Goal: Task Accomplishment & Management: Manage account settings

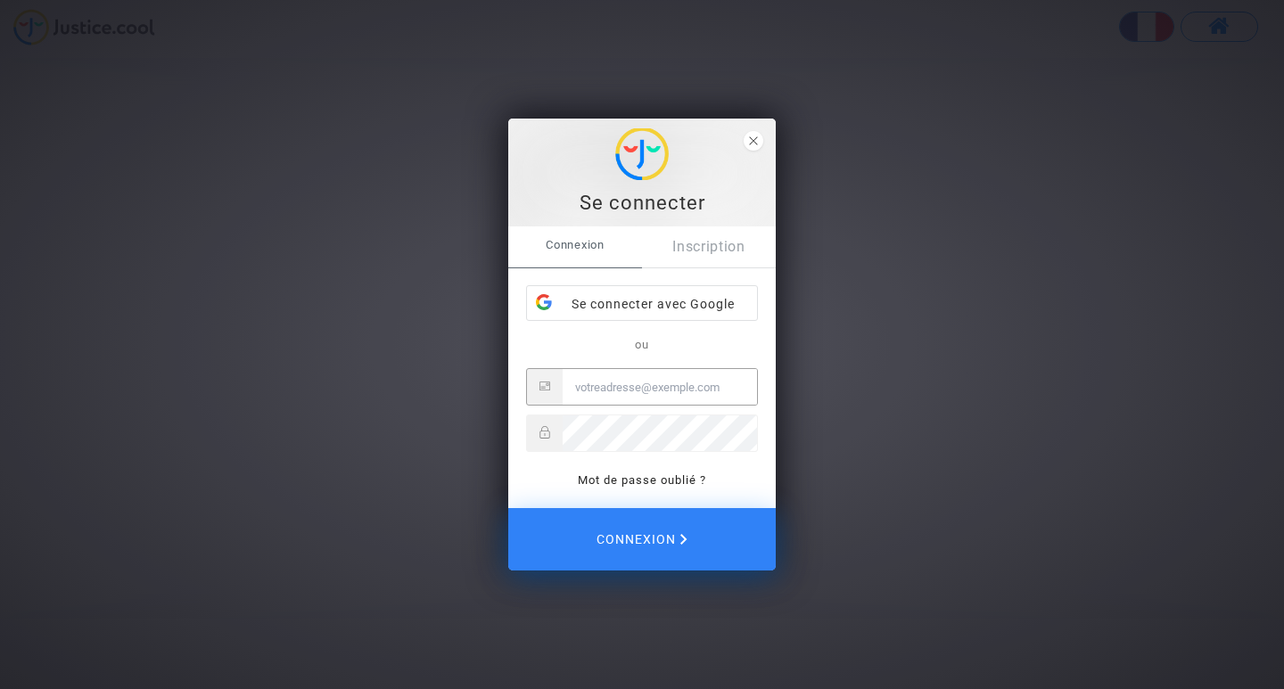
type input "[EMAIL_ADDRESS][DOMAIN_NAME]"
click at [753, 279] on div "Connexion Inscription Se connecter avec Google ou [EMAIL_ADDRESS][DOMAIN_NAME] …" at bounding box center [642, 358] width 232 height 265
click at [753, 138] on icon "close" at bounding box center [753, 140] width 9 height 9
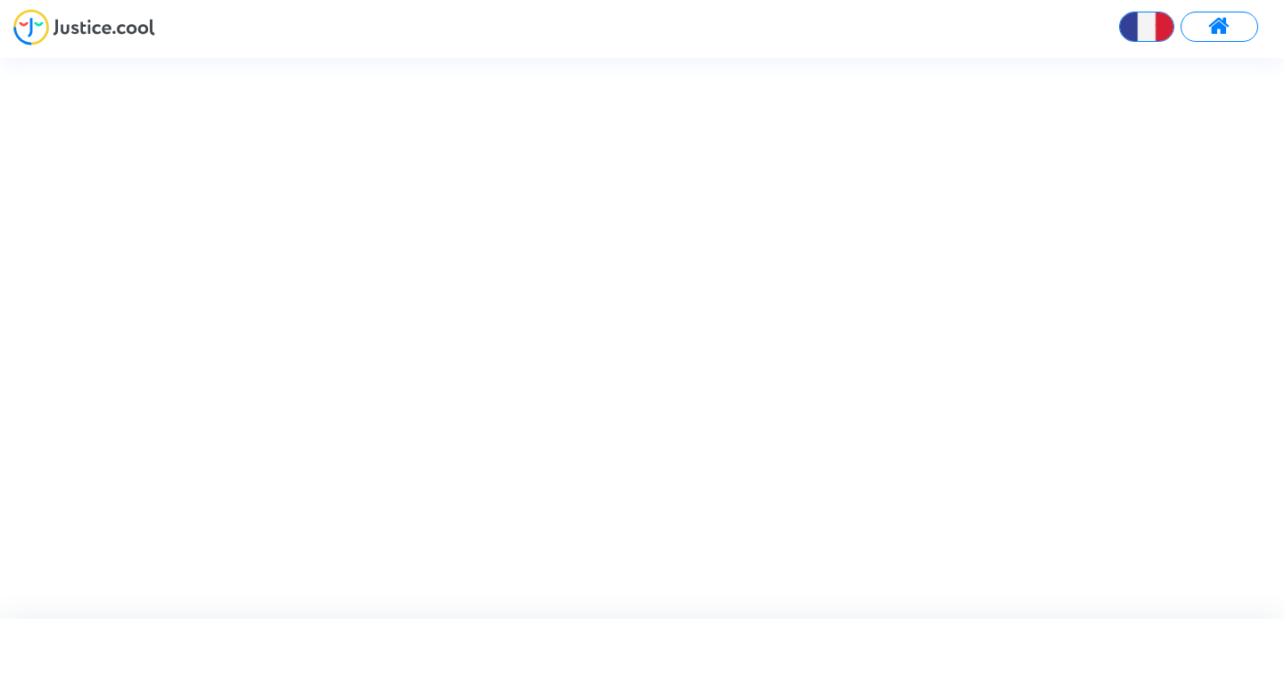
click at [1136, 29] on img at bounding box center [1146, 26] width 53 height 53
click at [1143, 28] on img at bounding box center [1146, 26] width 53 height 53
click at [1233, 24] on button at bounding box center [1219, 27] width 78 height 30
type input "arafat.trabelsi@tunisair.com.tn"
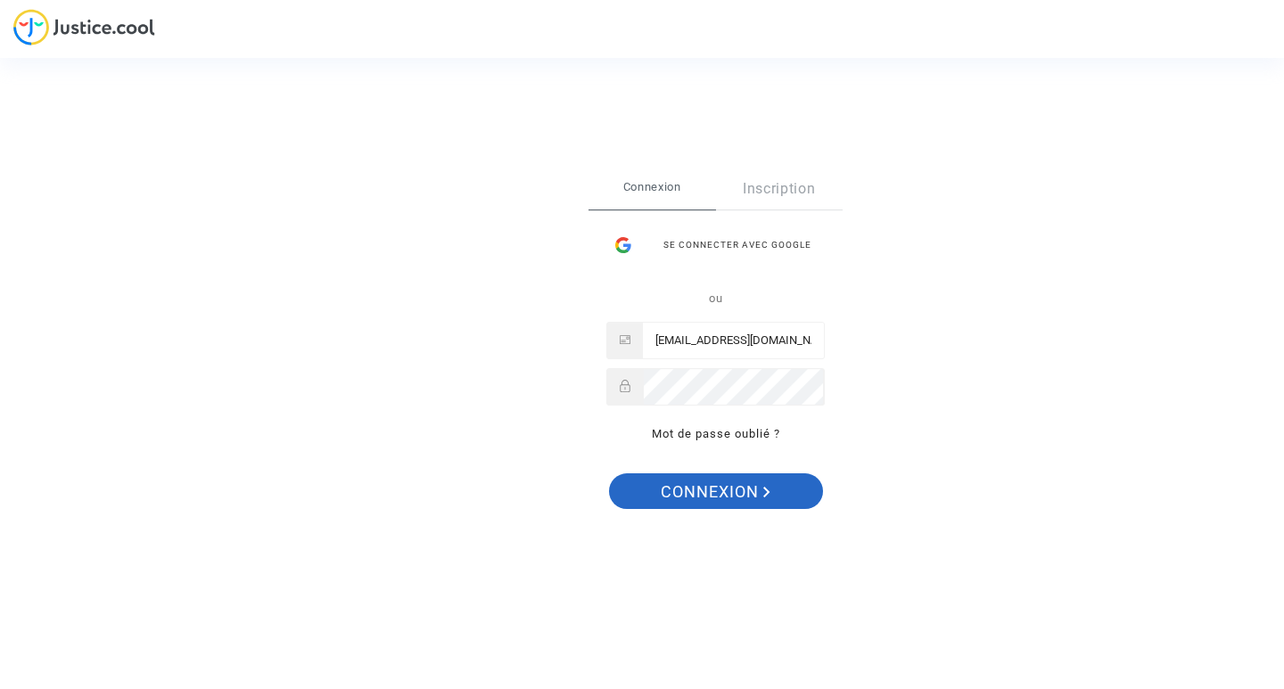
click at [703, 495] on span "Connexion" at bounding box center [716, 491] width 110 height 37
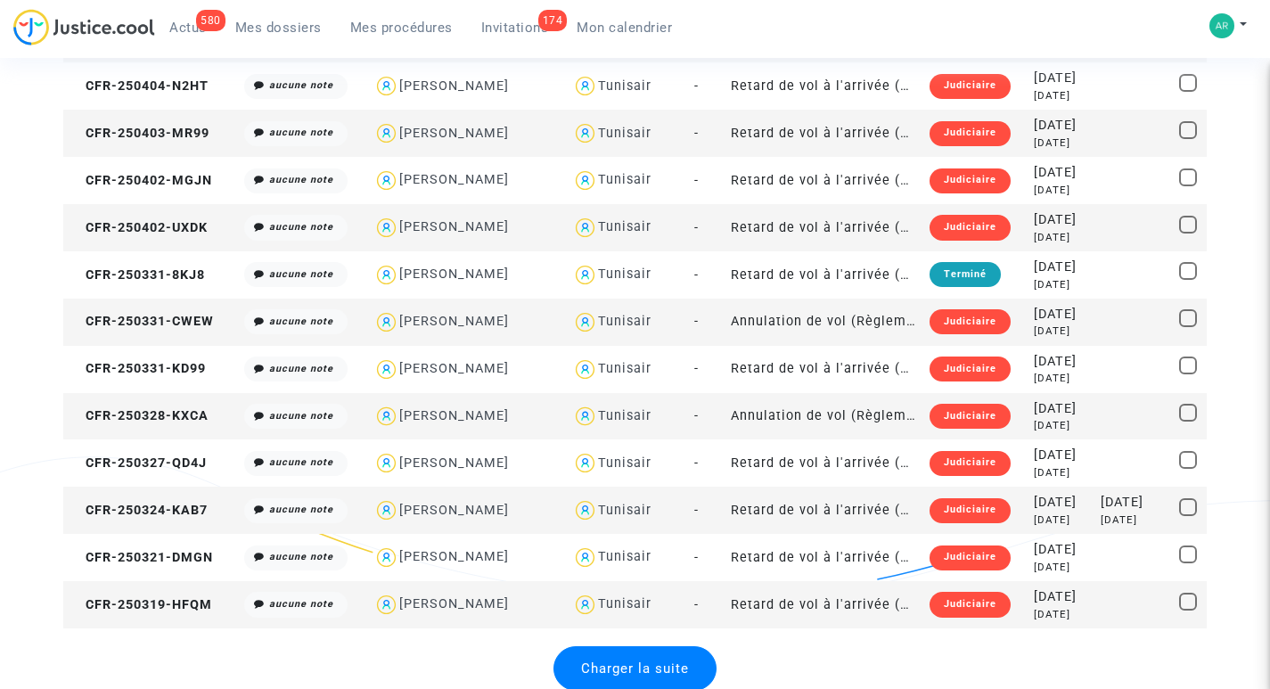
scroll to position [2050, 0]
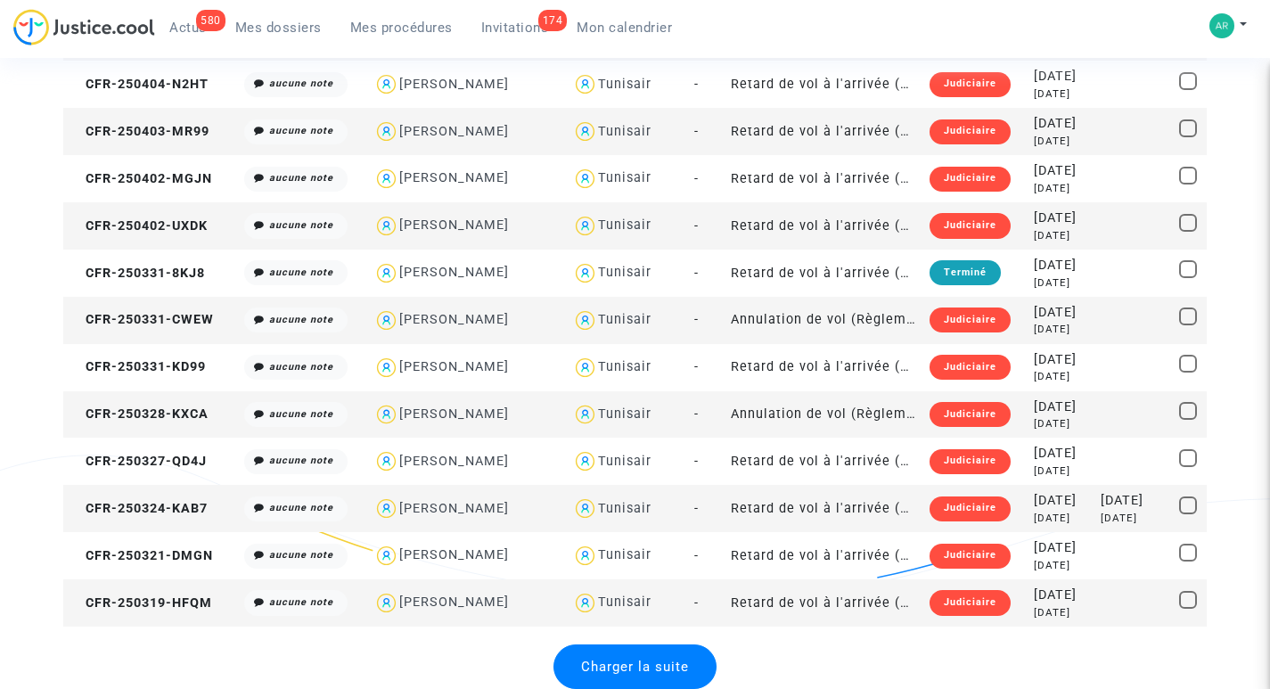
click at [636, 660] on span "Charger la suite" at bounding box center [635, 667] width 108 height 16
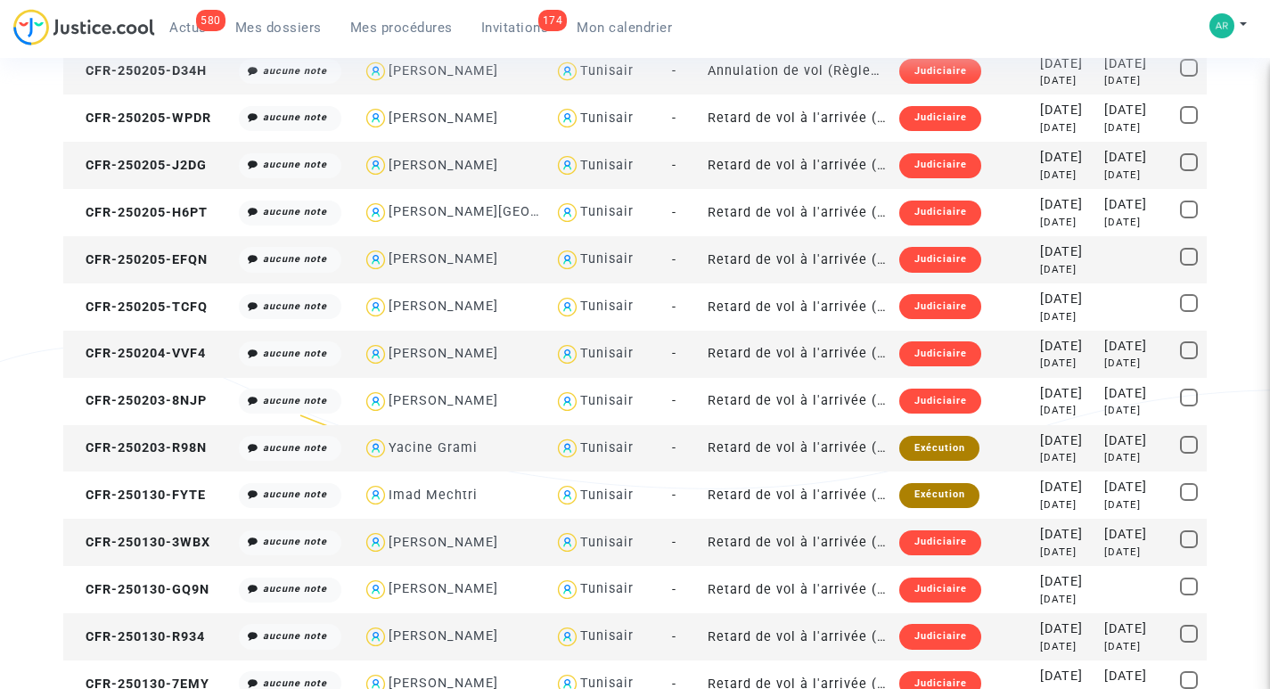
scroll to position [4407, 0]
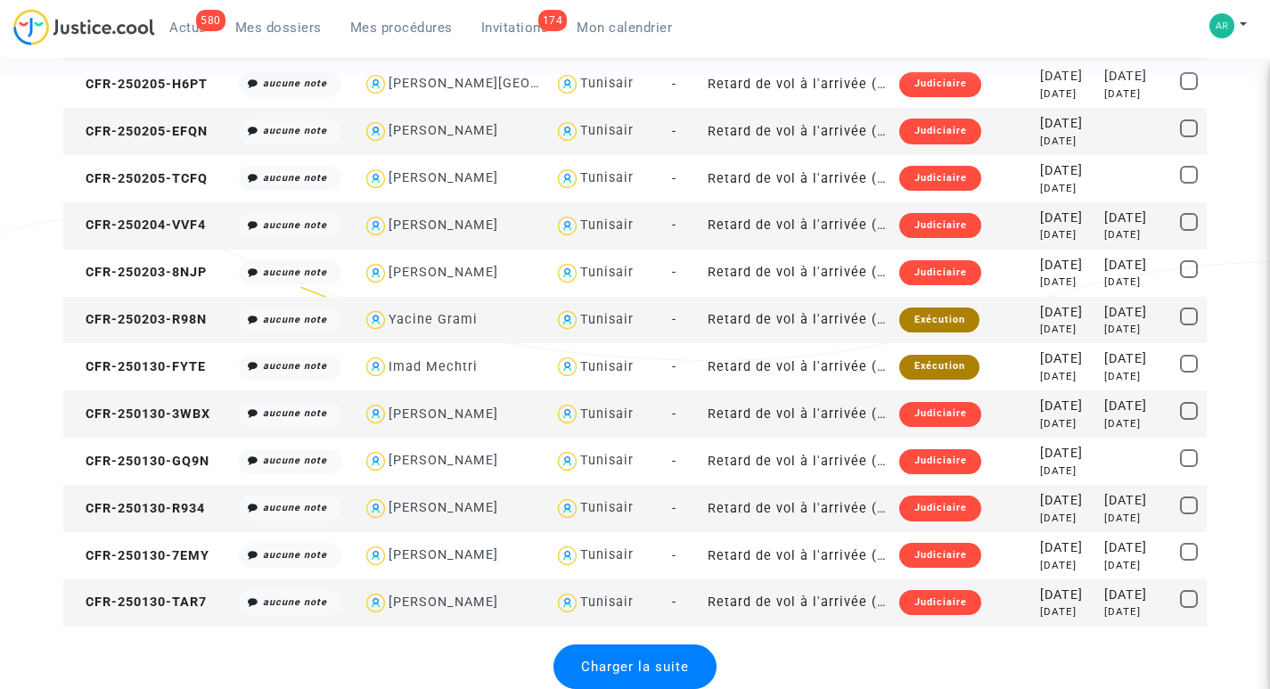
click at [626, 654] on div "Charger la suite" at bounding box center [635, 667] width 163 height 45
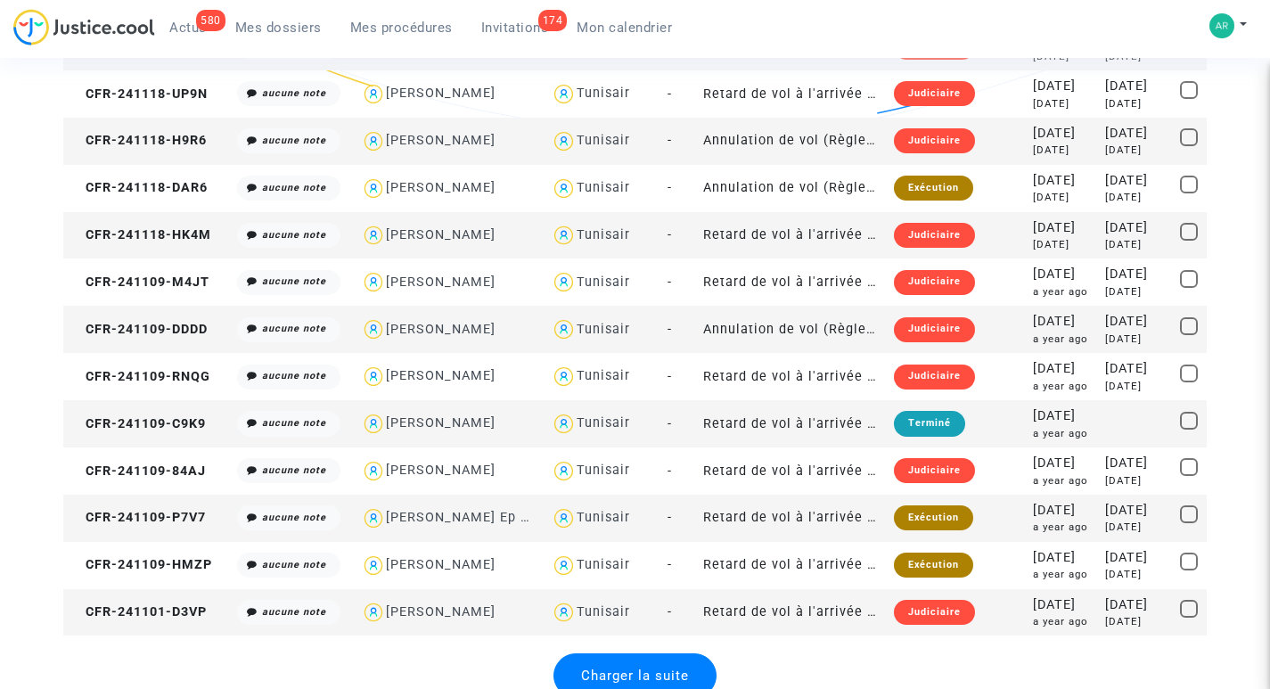
scroll to position [6763, 0]
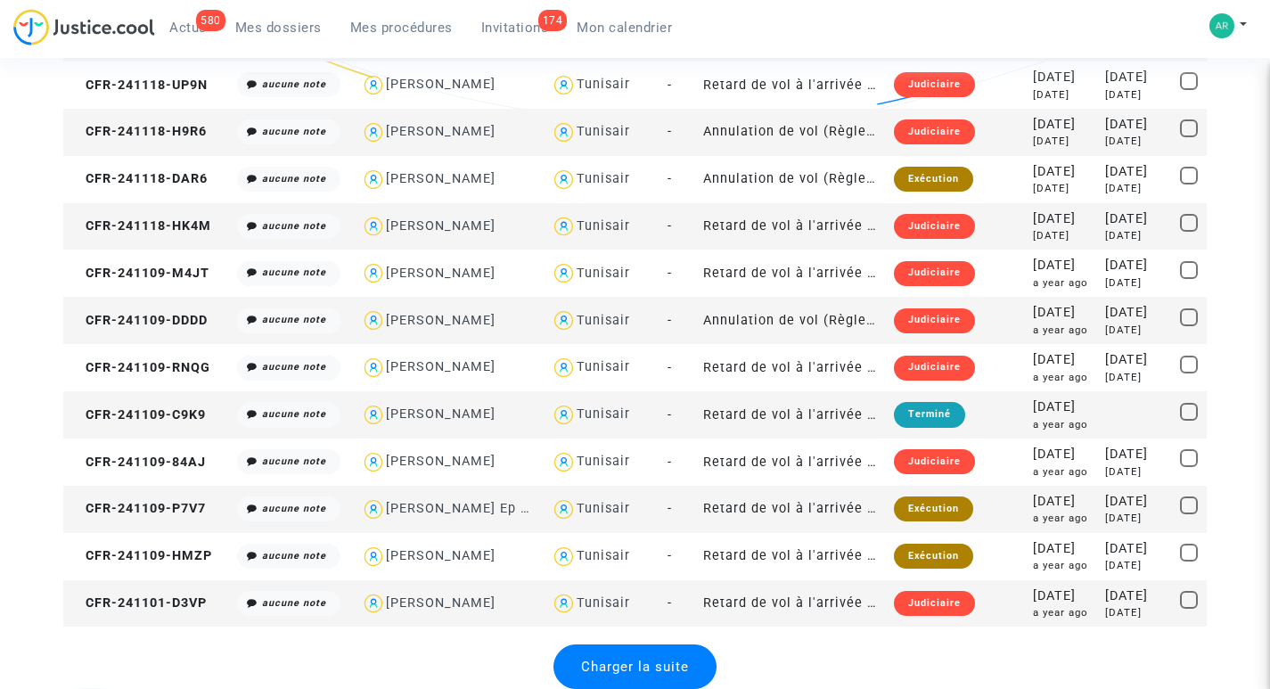
click at [617, 667] on span "Charger la suite" at bounding box center [635, 667] width 108 height 16
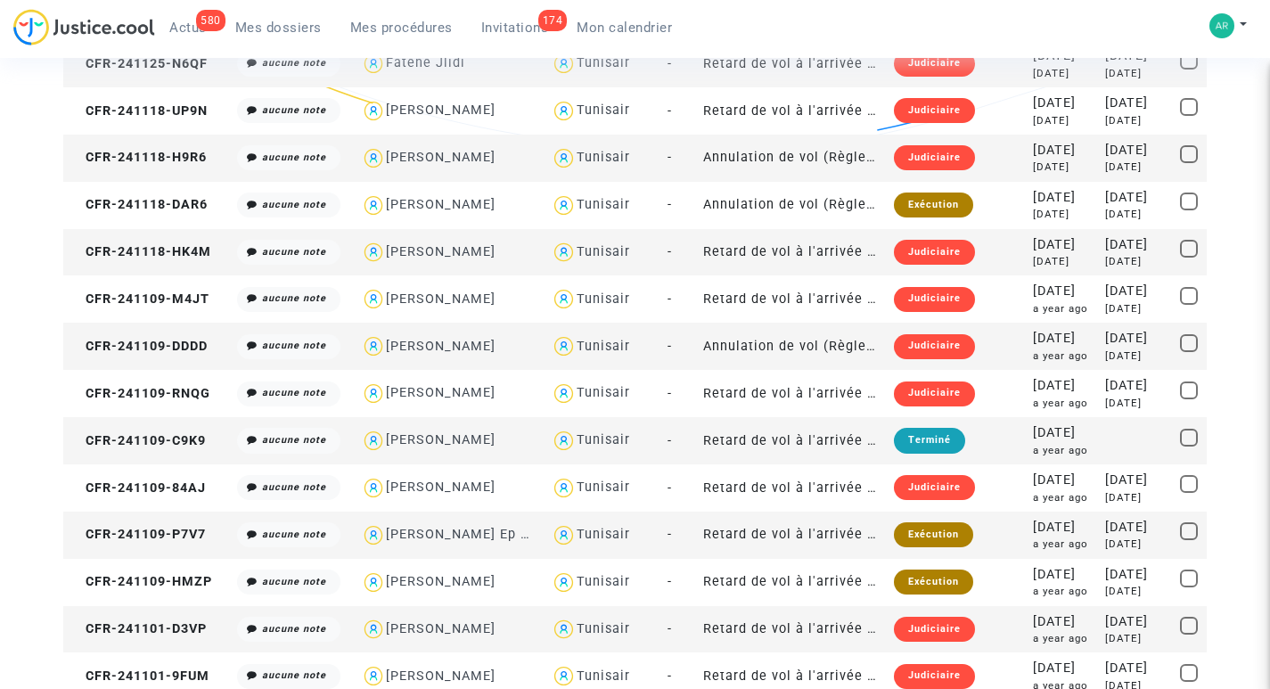
scroll to position [7361, 0]
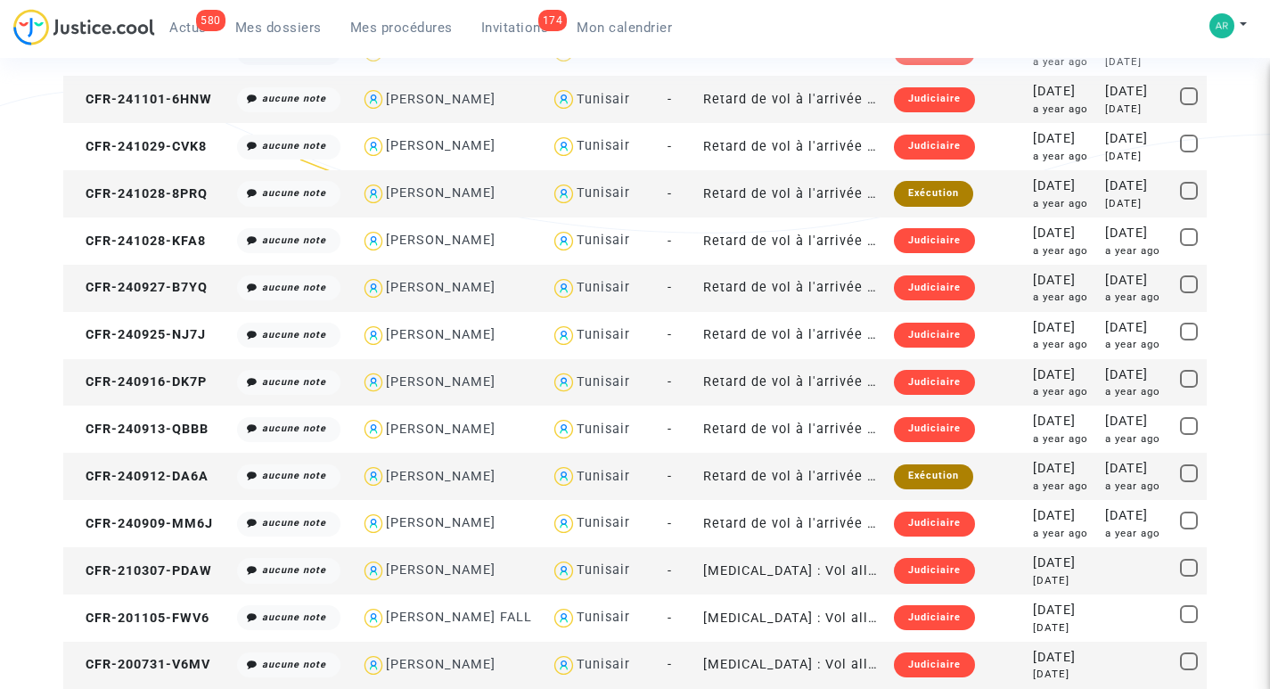
click at [270, 24] on span "Mes dossiers" at bounding box center [278, 28] width 86 height 16
click at [273, 26] on span "Mes dossiers" at bounding box center [278, 28] width 86 height 16
click at [402, 26] on span "Mes procédures" at bounding box center [401, 28] width 103 height 16
click at [496, 21] on span "Invitations" at bounding box center [515, 28] width 68 height 16
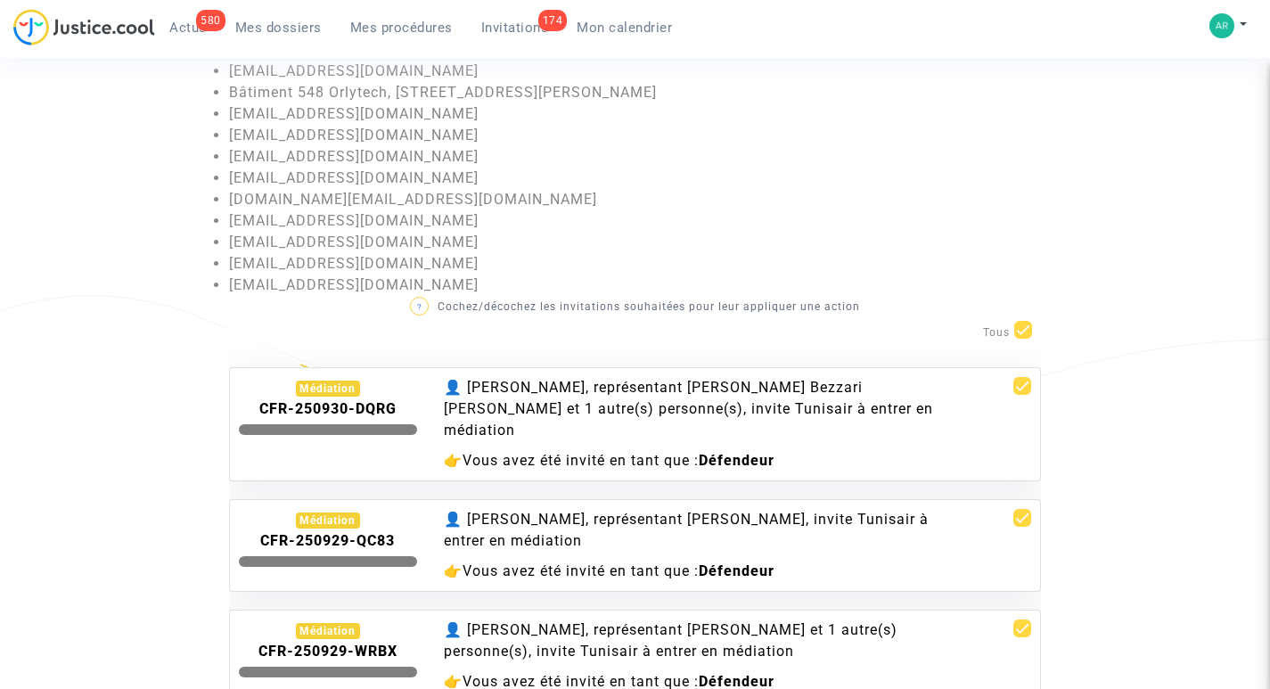
click at [307, 388] on div "Médiation" at bounding box center [328, 389] width 65 height 16
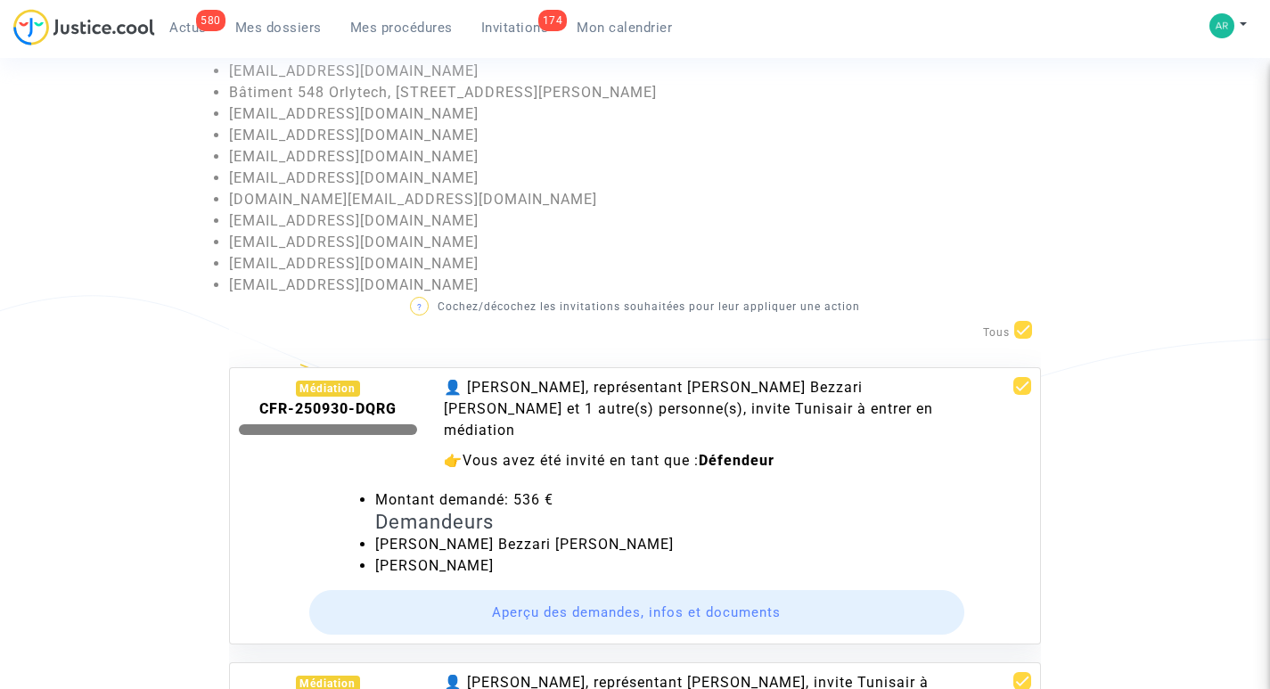
click at [662, 590] on button "Aperçu des demandes, infos et documents" at bounding box center [637, 612] width 656 height 45
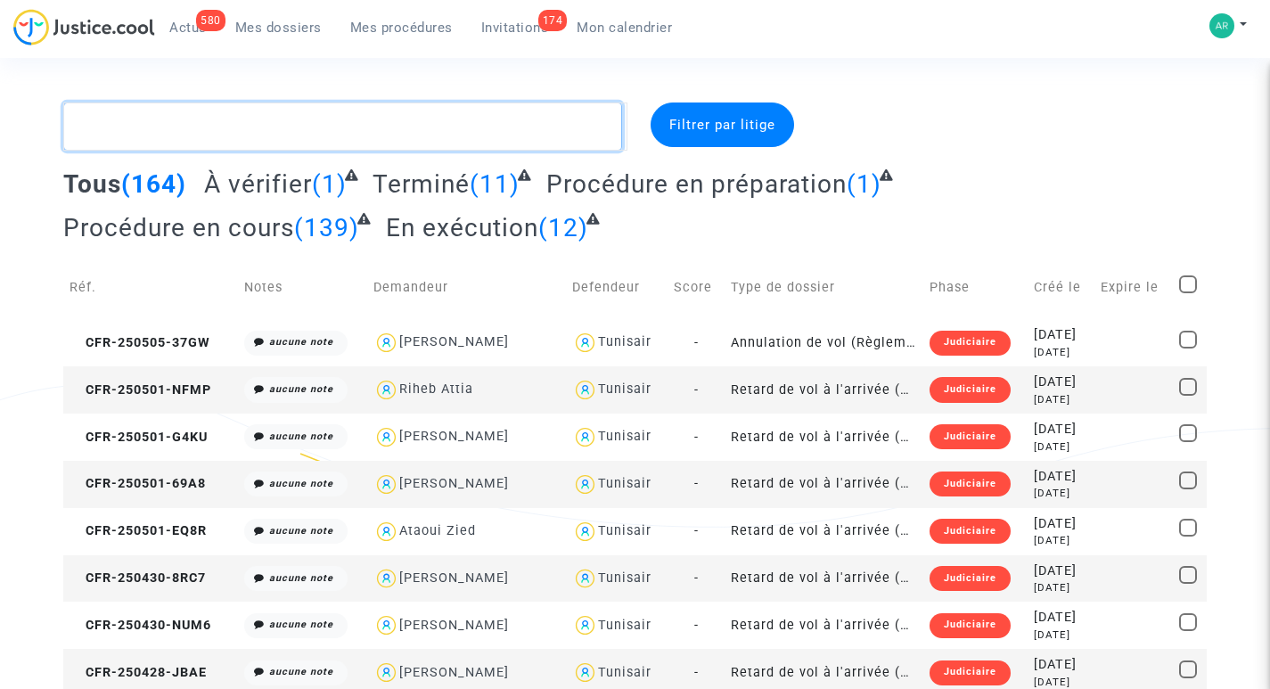
click at [238, 126] on textarea at bounding box center [342, 127] width 558 height 48
paste textarea "CFR-250828-GQYP"
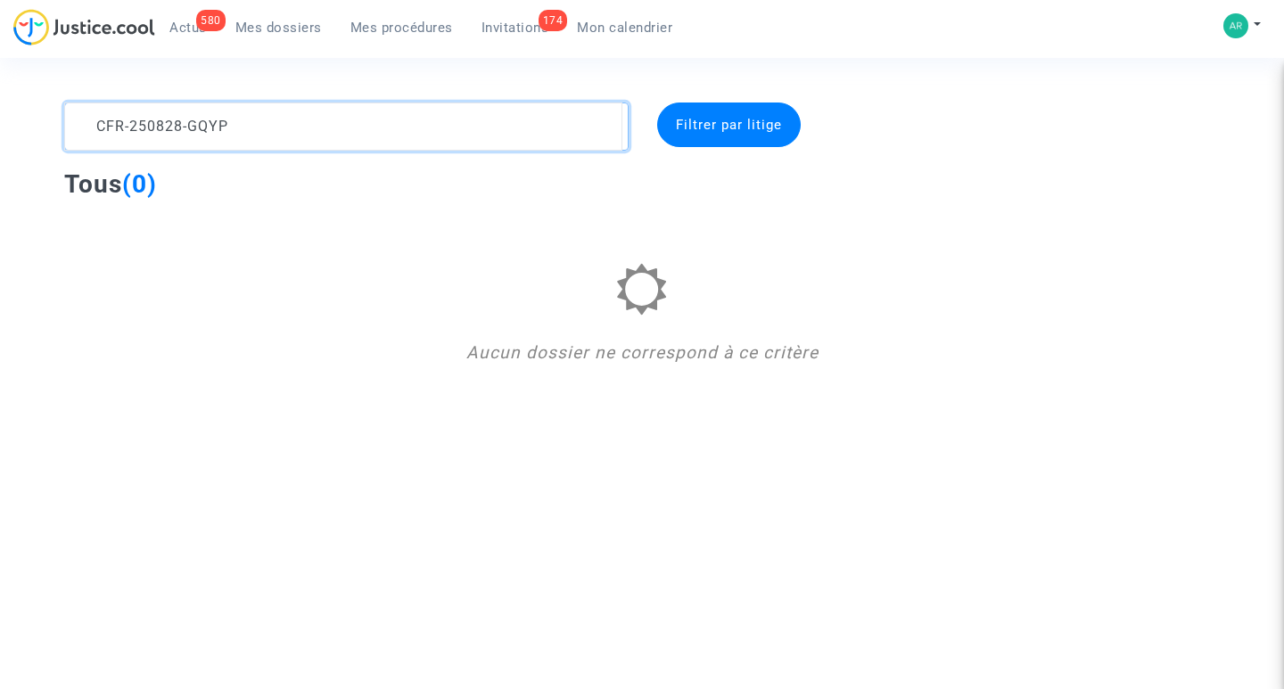
type textarea "CFR-250828-GQYP"
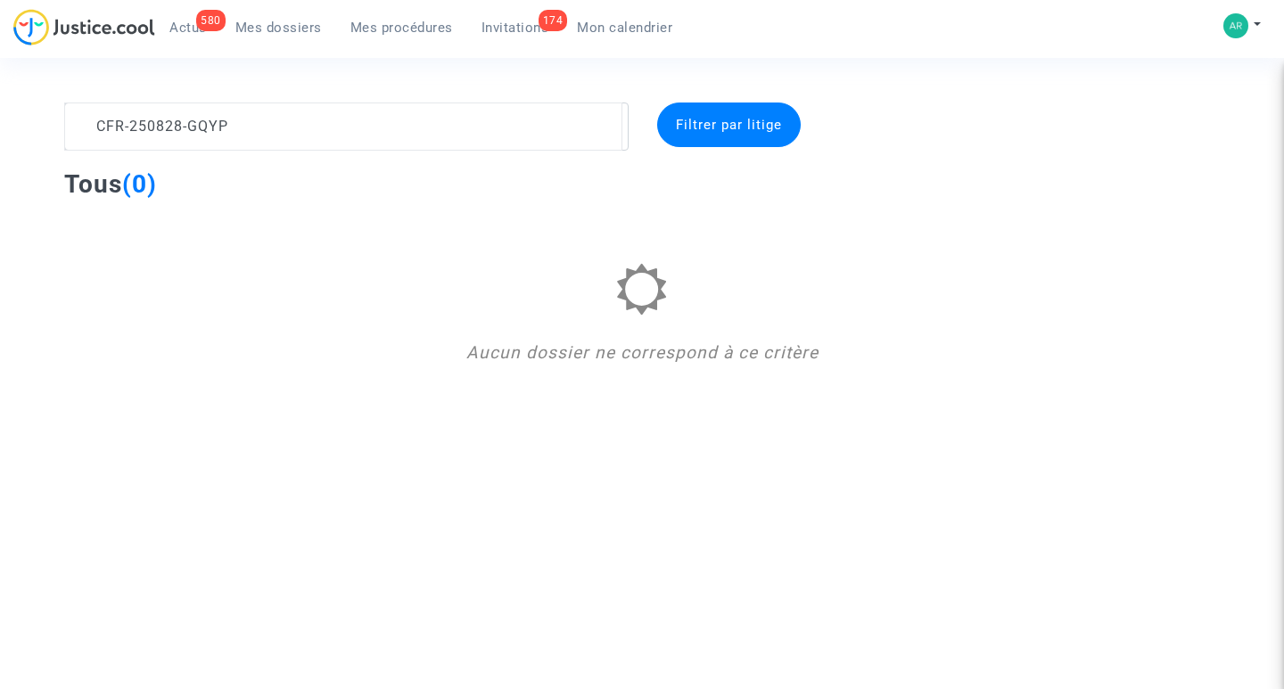
click at [719, 127] on span "Filtrer par litige" at bounding box center [729, 125] width 106 height 16
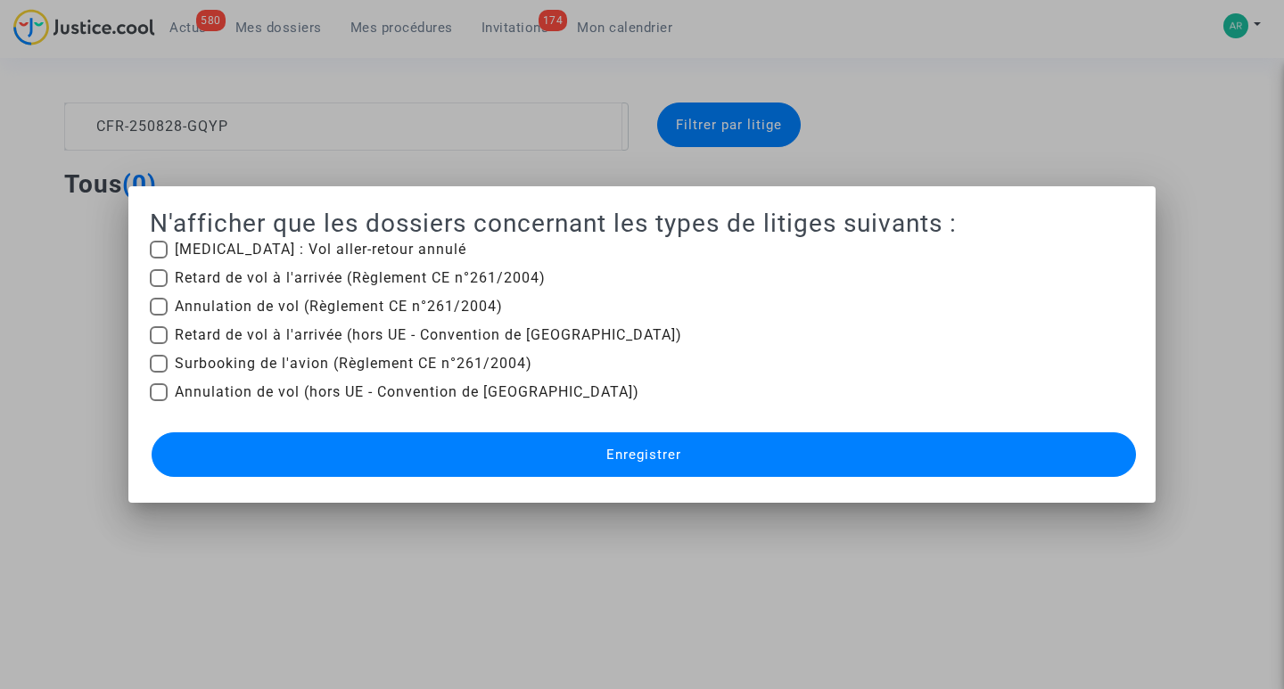
click at [1034, 103] on div at bounding box center [642, 344] width 1284 height 689
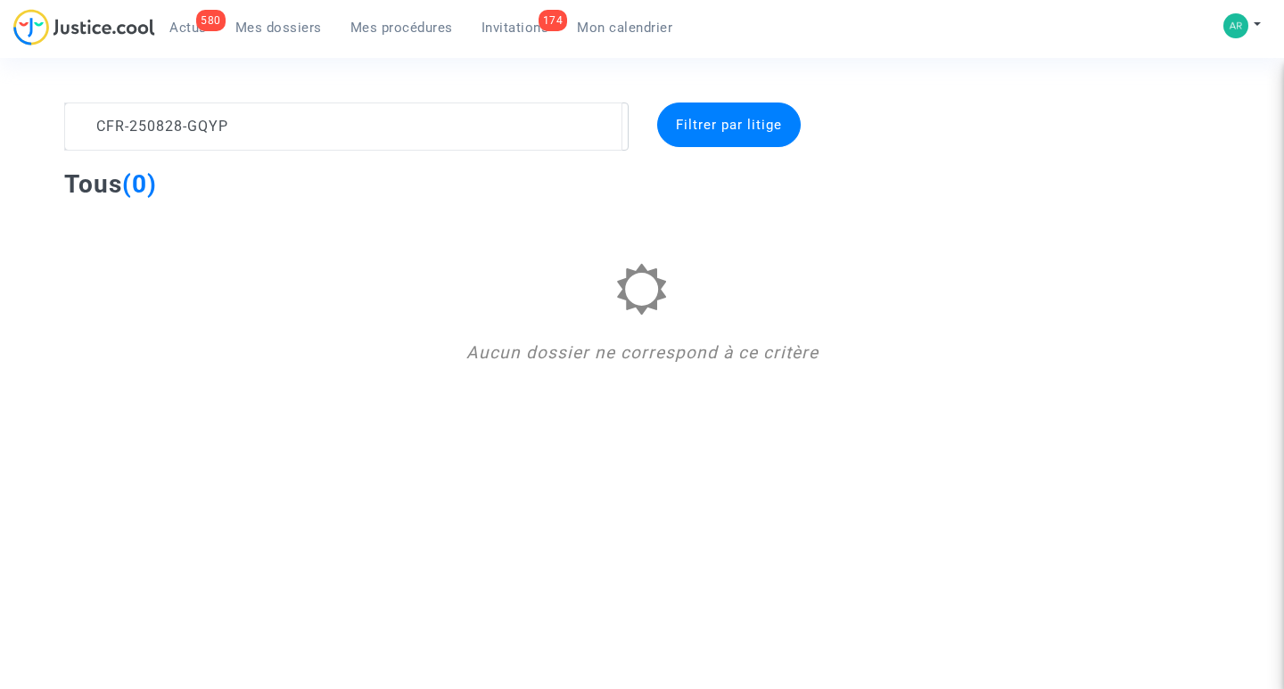
click at [295, 21] on span "Mes dossiers" at bounding box center [278, 28] width 86 height 16
